Goal: Communication & Community: Answer question/provide support

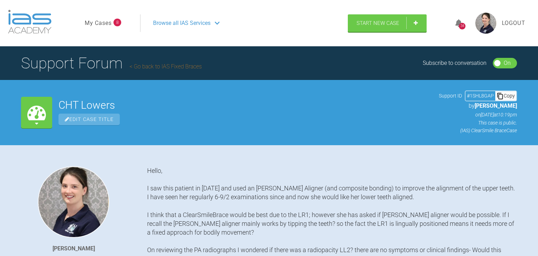
scroll to position [3602, 0]
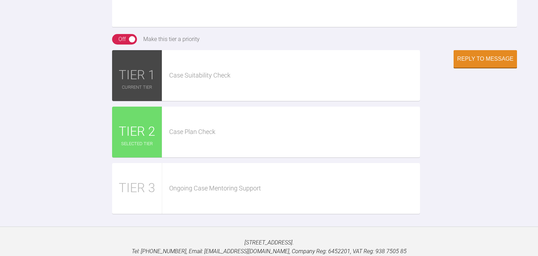
type input "C:\fakepath\IMG_1341.JPG"
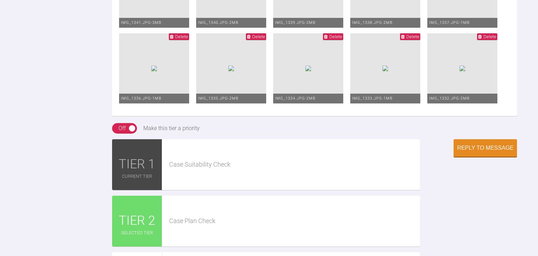
scroll to position [3596, 0]
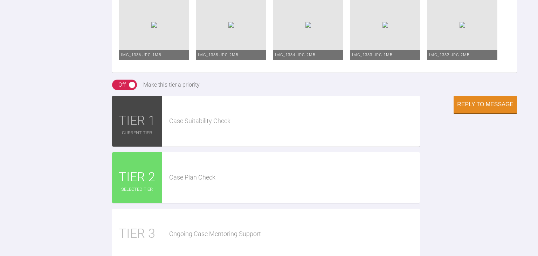
scroll to position [3631, 0]
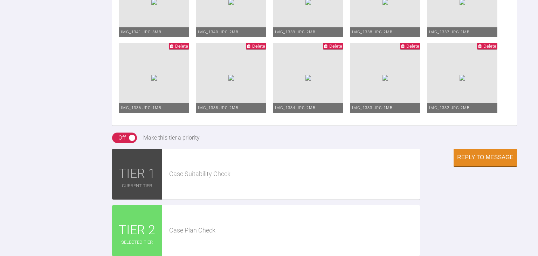
scroll to position [3575, 0]
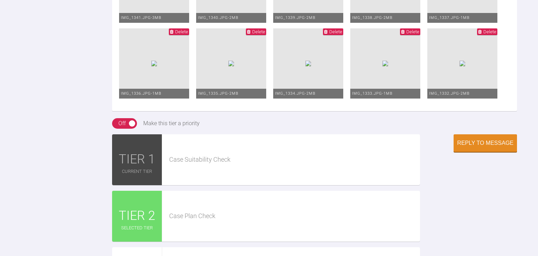
scroll to position [3598, 0]
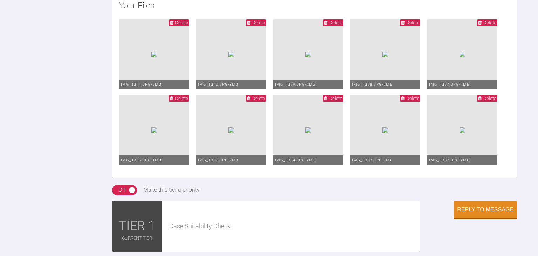
scroll to position [3523, 0]
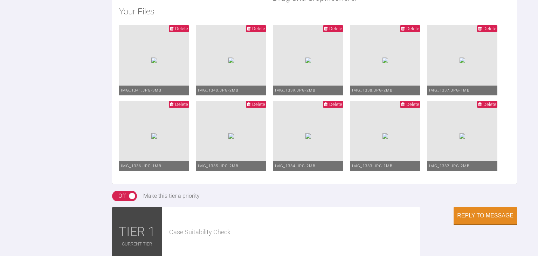
scroll to position [3526, 0]
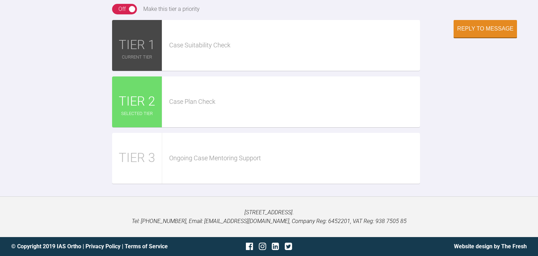
scroll to position [4011, 0]
type textarea "Hello, Please find attached Clinical Pictures below for the bond up [DATE]. Cli…"
click at [501, 33] on div "Reply to Message" at bounding box center [485, 29] width 56 height 6
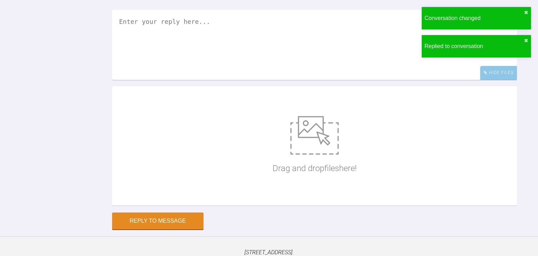
scroll to position [3618, 0]
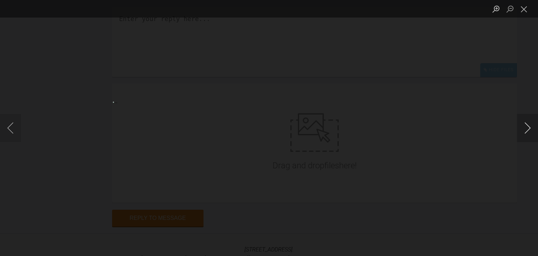
click at [528, 130] on button "Next image" at bounding box center [527, 128] width 21 height 28
click at [16, 132] on button "Previous image" at bounding box center [10, 128] width 21 height 28
click at [532, 128] on button "Next image" at bounding box center [527, 128] width 21 height 28
click at [527, 130] on button "Next image" at bounding box center [527, 128] width 21 height 28
click at [525, 127] on button "Next image" at bounding box center [527, 128] width 21 height 28
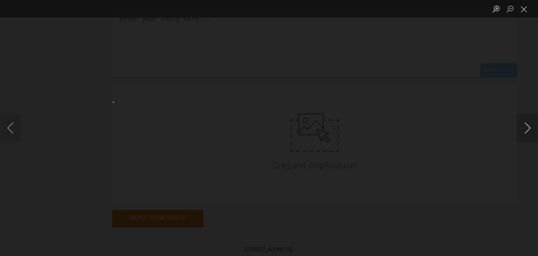
click at [525, 127] on button "Next image" at bounding box center [527, 128] width 21 height 28
click at [528, 128] on button "Next image" at bounding box center [527, 128] width 21 height 28
click at [529, 127] on button "Next image" at bounding box center [527, 128] width 21 height 28
click at [527, 127] on button "Next image" at bounding box center [527, 128] width 21 height 28
click at [523, 14] on button "Close lightbox" at bounding box center [524, 9] width 14 height 12
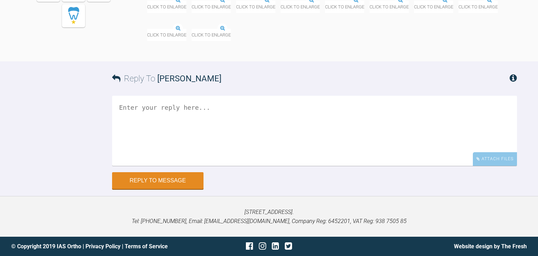
scroll to position [3564, 0]
